Goal: Task Accomplishment & Management: Use online tool/utility

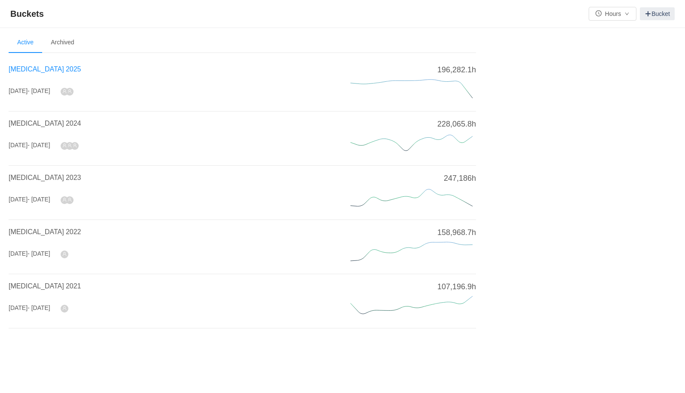
click at [38, 68] on span "[MEDICAL_DATA] 2025" at bounding box center [45, 68] width 72 height 7
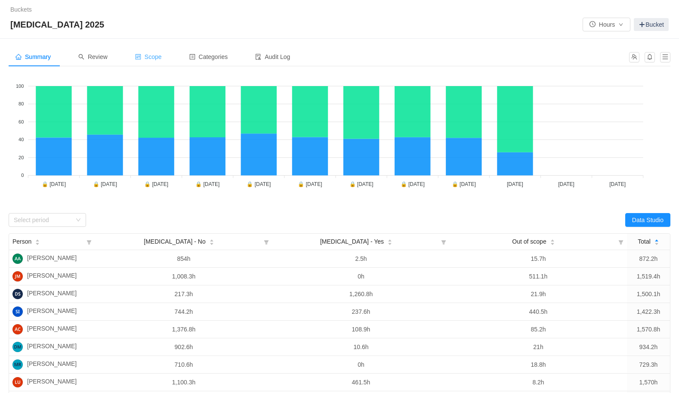
click at [162, 59] on span "Scope" at bounding box center [148, 56] width 27 height 7
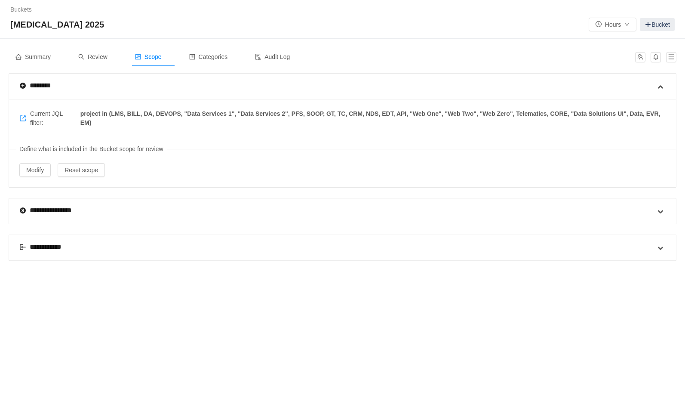
click at [46, 247] on div "**********" at bounding box center [45, 247] width 53 height 10
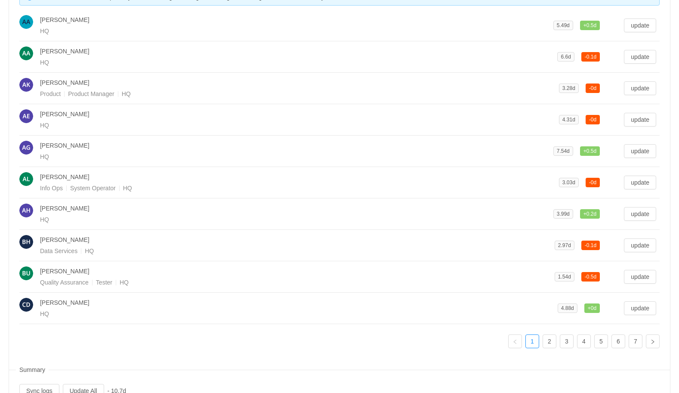
scroll to position [315, 0]
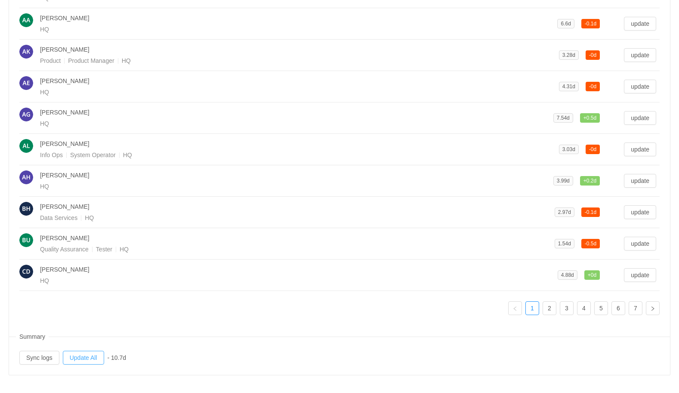
click at [92, 357] on button "Update All" at bounding box center [83, 358] width 41 height 14
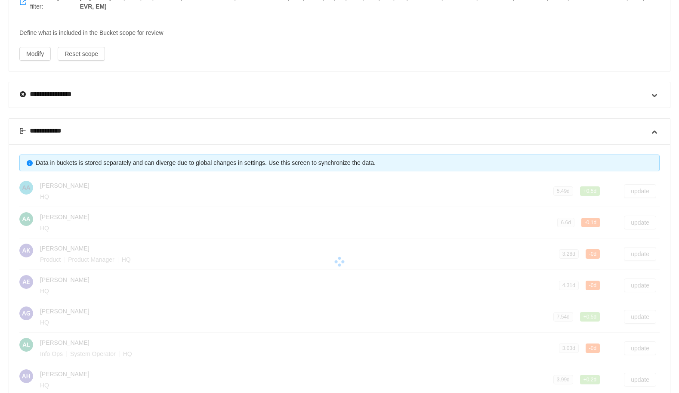
scroll to position [0, 0]
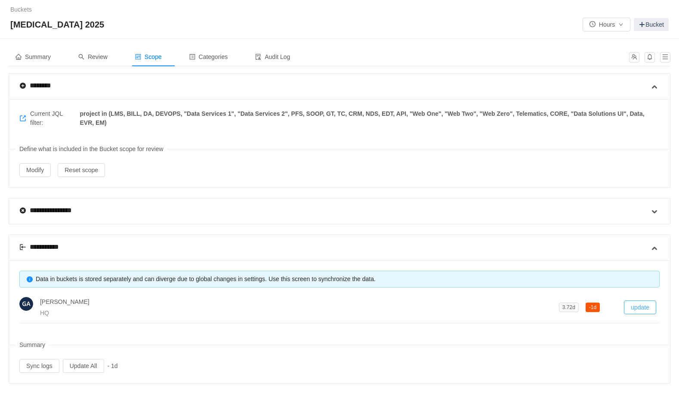
click at [643, 304] on button "update" at bounding box center [640, 307] width 32 height 14
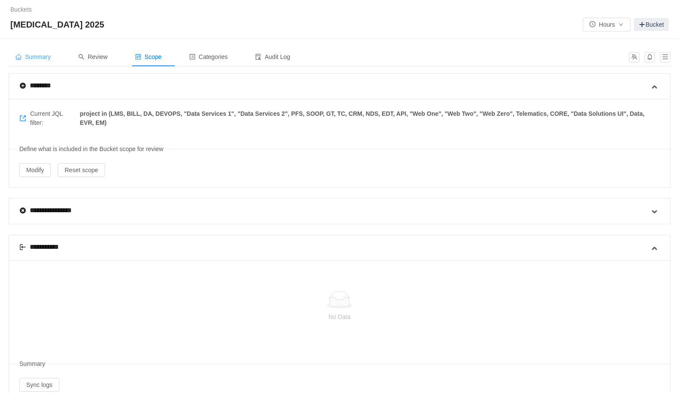
click at [36, 58] on span "Summary" at bounding box center [32, 56] width 35 height 7
